Goal: Find specific page/section: Find specific page/section

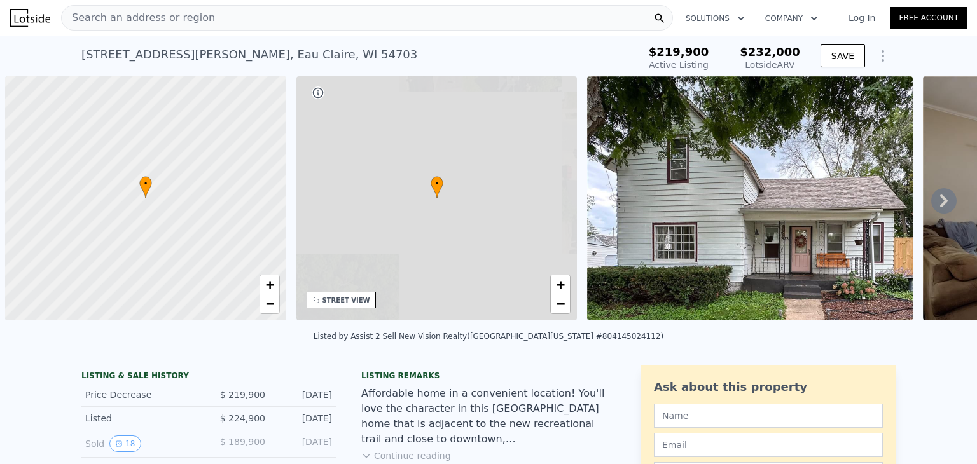
scroll to position [0, 5]
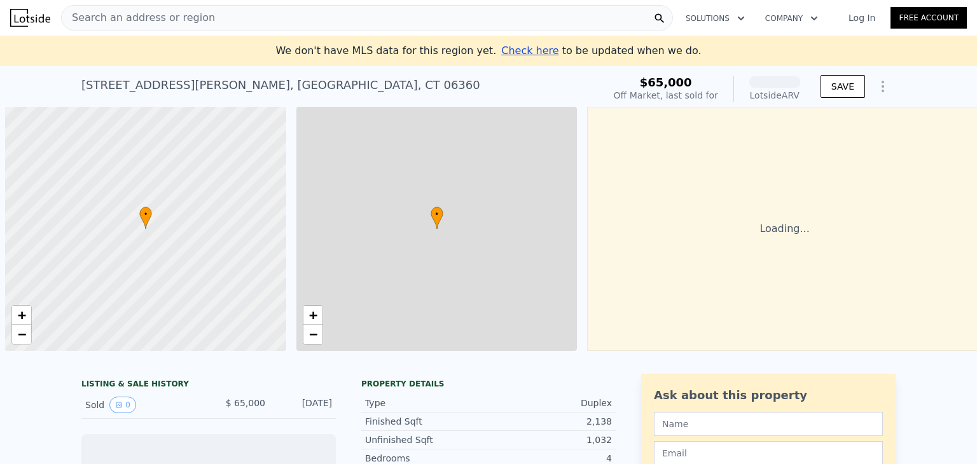
scroll to position [0, 5]
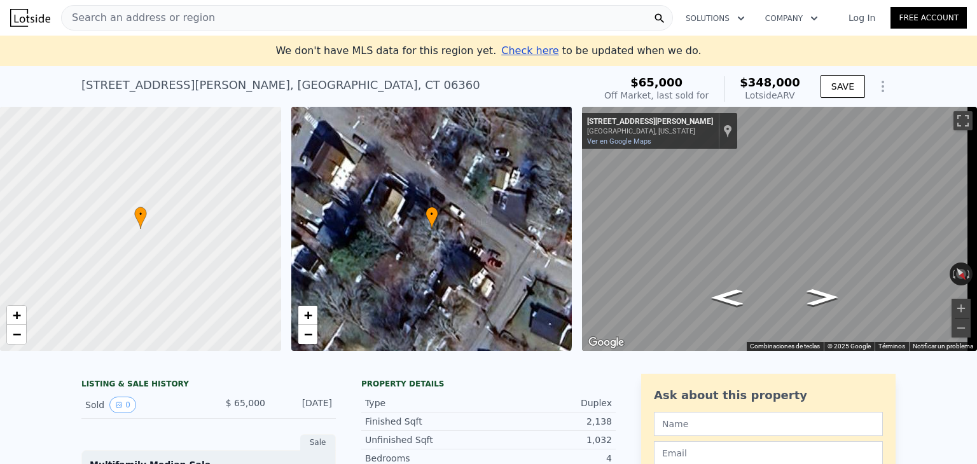
click at [701, 296] on div "Mapa" at bounding box center [779, 229] width 395 height 244
click at [717, 296] on icon "Ir hacia el sudeste, Elizabeth St" at bounding box center [727, 298] width 58 height 24
click at [717, 296] on icon "Ir hacia el sudeste, Elizabeth St" at bounding box center [727, 297] width 58 height 24
click at [858, 310] on div "Mapa" at bounding box center [779, 229] width 395 height 244
click at [829, 298] on icon "Ir hacia el noroeste, Elizabeth St" at bounding box center [823, 298] width 58 height 24
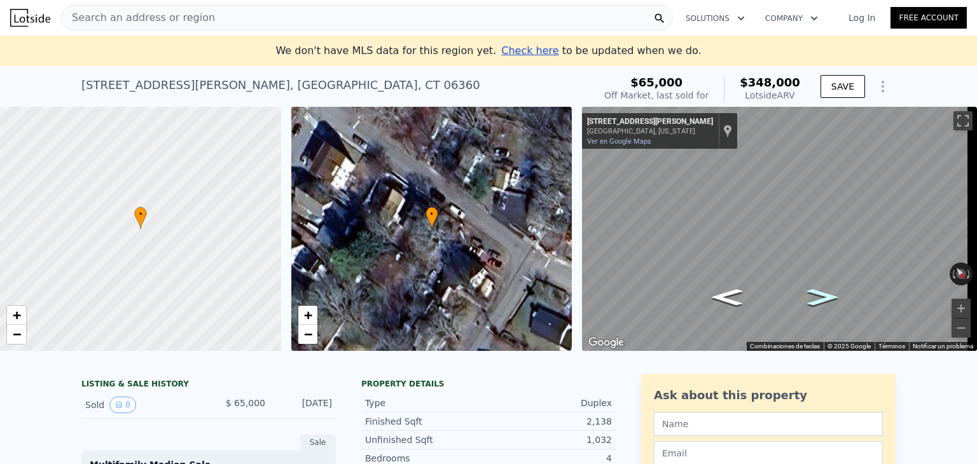
click at [829, 298] on icon "Ir hacia el noroeste, Elizabeth St" at bounding box center [822, 297] width 58 height 24
click at [829, 298] on icon "Ir hacia el noroeste, Elizabeth St" at bounding box center [823, 297] width 58 height 24
click at [818, 301] on icon "Ir hacia el noroeste, Elizabeth St" at bounding box center [822, 297] width 58 height 24
click at [825, 298] on icon "Ir hacia el noroeste, Elizabeth St" at bounding box center [822, 297] width 59 height 24
click at [825, 298] on icon "Ir hacia el noroeste, Elizabeth St" at bounding box center [822, 297] width 59 height 25
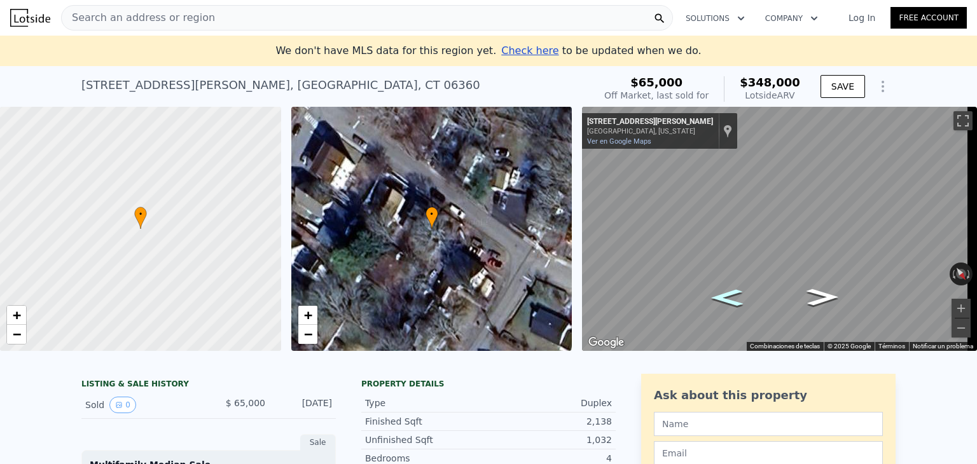
click at [719, 293] on icon "Ir hacia el sudeste, Elizabeth St" at bounding box center [727, 298] width 59 height 25
click at [719, 293] on icon "Ir hacia el sudeste, Elizabeth St" at bounding box center [727, 298] width 59 height 24
click at [720, 296] on icon "Ir hacia el sudeste, Elizabeth St" at bounding box center [727, 298] width 58 height 24
click at [820, 297] on icon "Ir hacia el noroeste, Elizabeth St" at bounding box center [823, 297] width 58 height 24
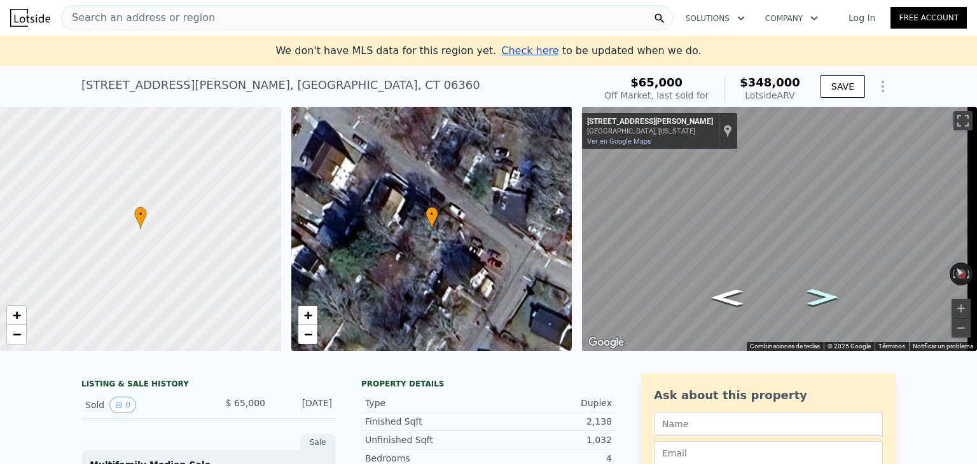
click at [820, 297] on icon "Ir hacia el noroeste, Elizabeth St" at bounding box center [823, 297] width 58 height 24
click at [733, 291] on icon "Ir hacia el sudeste, Elizabeth St" at bounding box center [727, 298] width 58 height 24
click at [811, 301] on icon "Ir hacia el noroeste, Elizabeth St" at bounding box center [823, 297] width 58 height 24
click at [811, 301] on icon "Ir hacia el noroeste, Elizabeth St" at bounding box center [822, 297] width 58 height 24
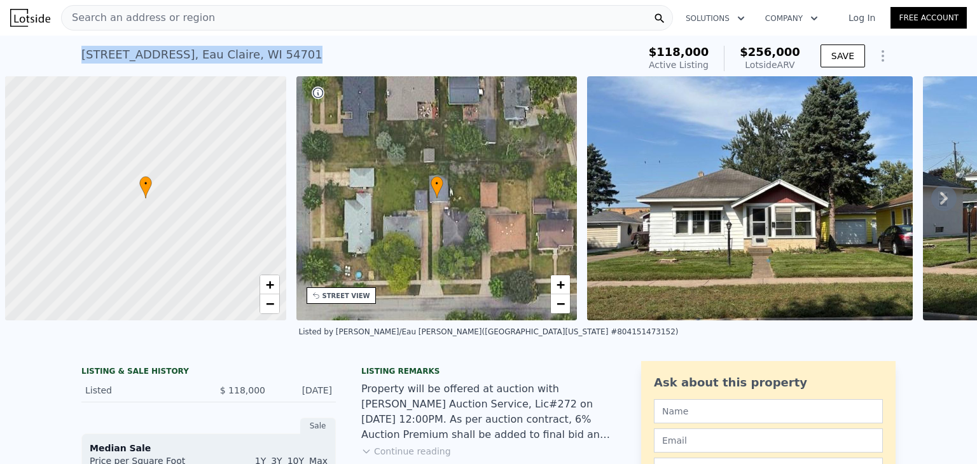
scroll to position [0, 5]
